Goal: Navigation & Orientation: Find specific page/section

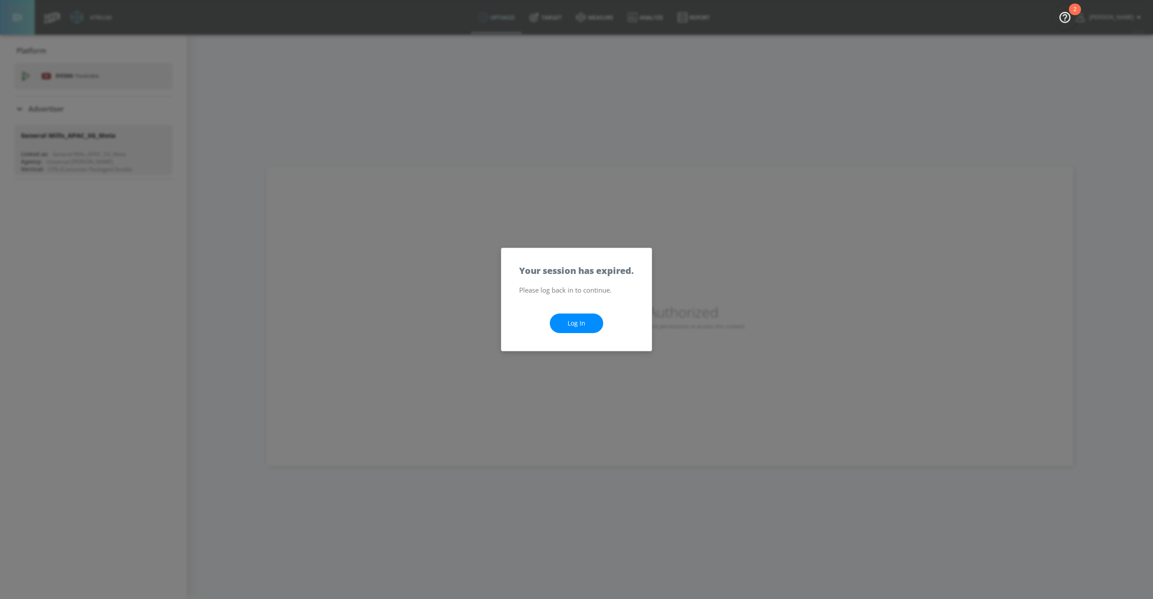
click at [579, 325] on link "Log In" at bounding box center [576, 324] width 53 height 20
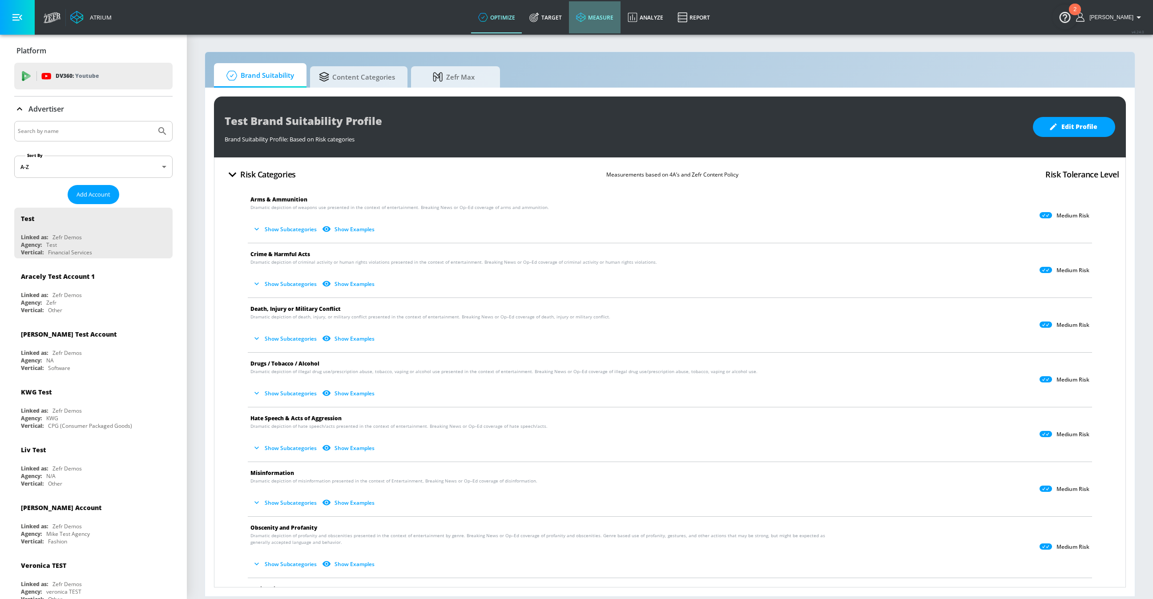
click at [604, 12] on link "measure" at bounding box center [595, 17] width 52 height 32
